Goal: Transaction & Acquisition: Purchase product/service

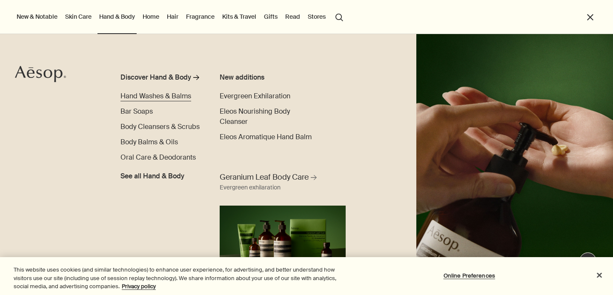
click at [147, 100] on span "Hand Washes & Balms" at bounding box center [155, 96] width 71 height 9
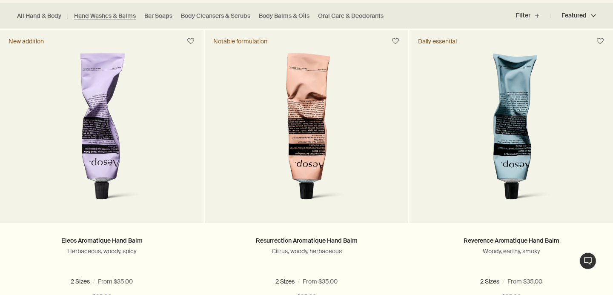
scroll to position [297, 0]
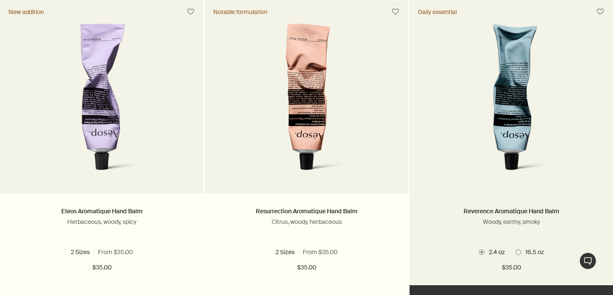
scroll to position [282, 0]
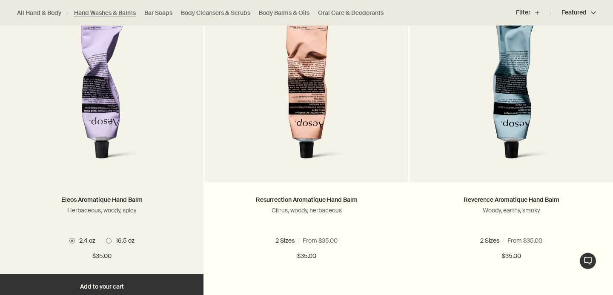
click at [104, 111] on img at bounding box center [101, 91] width 133 height 158
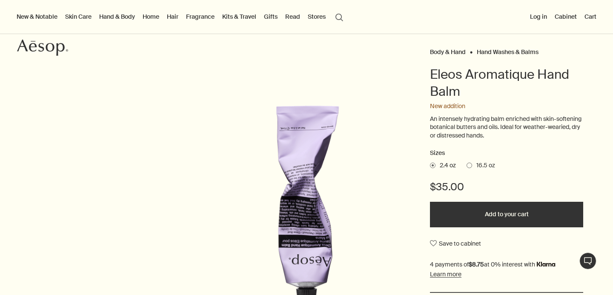
scroll to position [152, 0]
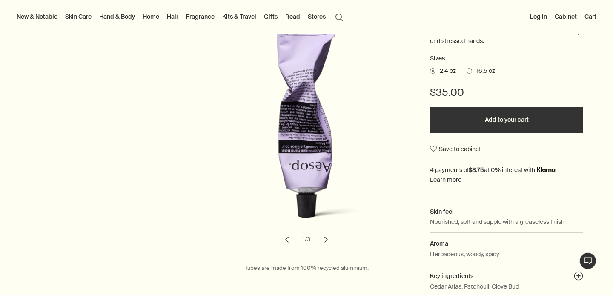
click at [471, 115] on button "Add to your cart" at bounding box center [506, 120] width 153 height 26
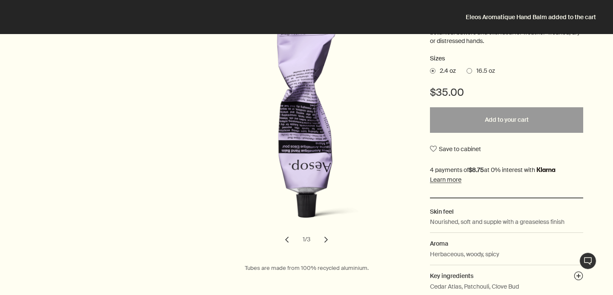
click at [592, 295] on div at bounding box center [306, 295] width 613 height 0
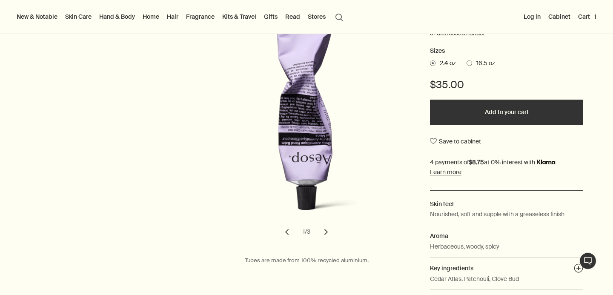
scroll to position [0, 0]
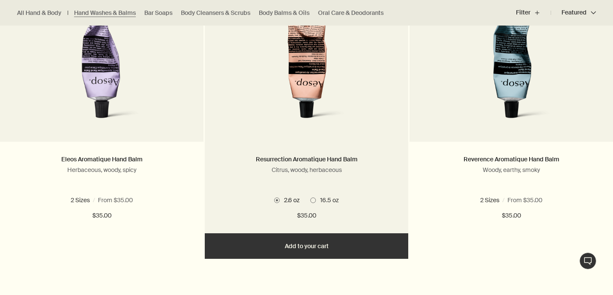
click at [327, 245] on button "Add Add to your cart" at bounding box center [307, 246] width 204 height 26
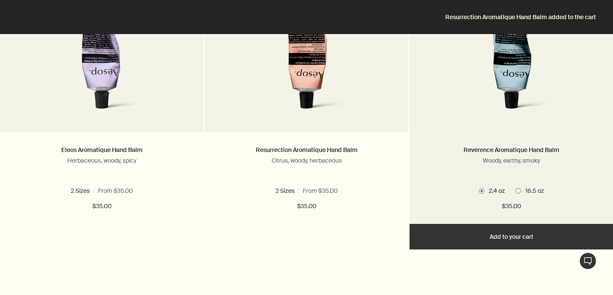
scroll to position [332, 0]
click at [496, 240] on button "Add Add to your cart" at bounding box center [512, 237] width 204 height 26
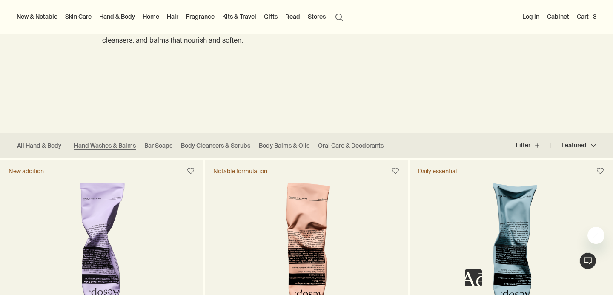
scroll to position [46, 0]
